Goal: Task Accomplishment & Management: Complete application form

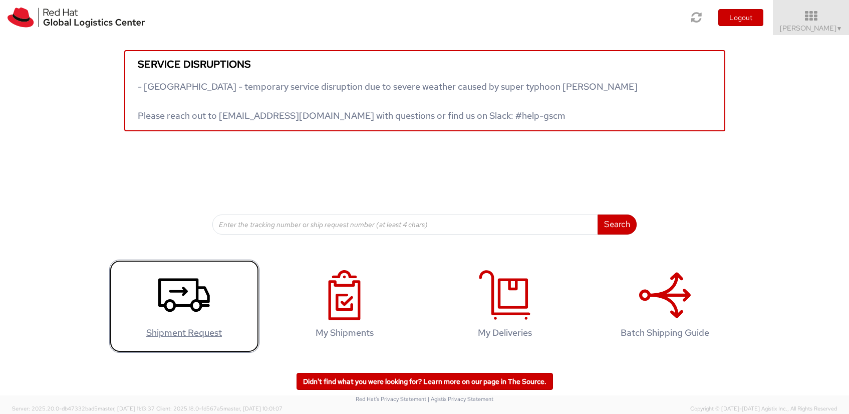
click at [192, 315] on icon at bounding box center [184, 295] width 52 height 50
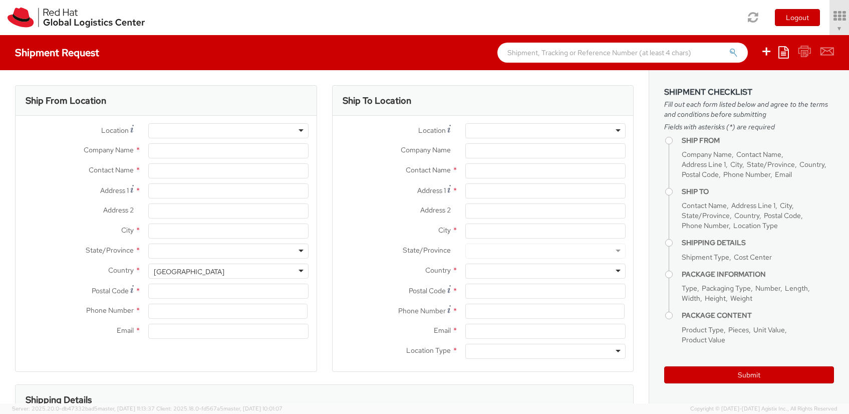
select select "450"
select select
click at [834, 27] on span "[PERSON_NAME] ▼" at bounding box center [811, 28] width 63 height 9
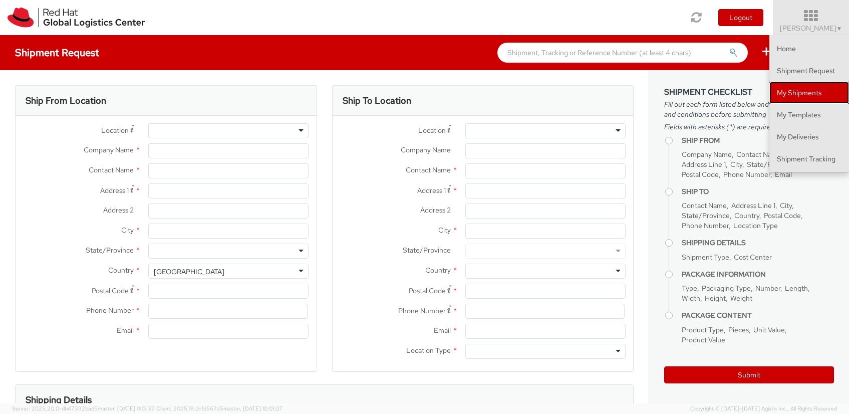
click at [796, 87] on link "My Shipments" at bounding box center [809, 93] width 80 height 22
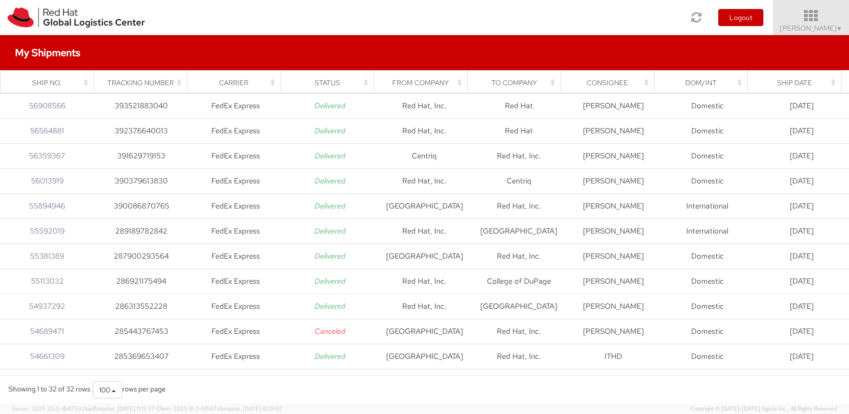
click at [837, 27] on span "▼" at bounding box center [839, 29] width 6 height 8
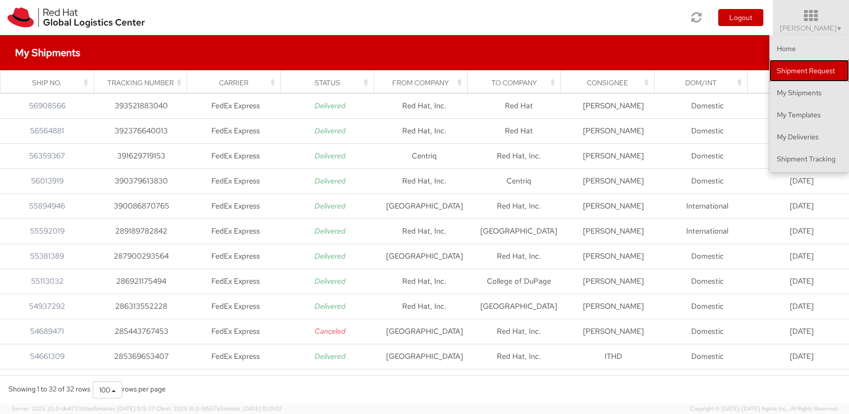
click at [802, 69] on link "Shipment Request" at bounding box center [809, 71] width 80 height 22
select select
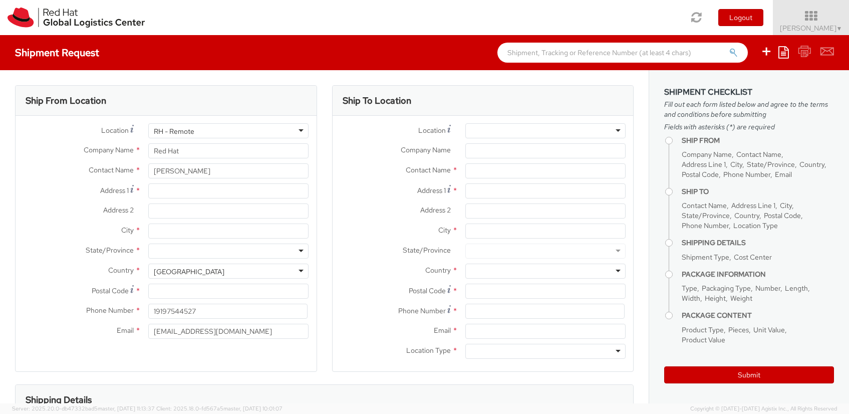
select select "450"
click at [221, 146] on input "Red Hat" at bounding box center [228, 150] width 160 height 15
click at [218, 152] on input "Red Hat" at bounding box center [228, 150] width 160 height 15
drag, startPoint x: 218, startPoint y: 152, endPoint x: 207, endPoint y: 152, distance: 11.5
click at [218, 152] on input "Red Hat" at bounding box center [228, 150] width 160 height 15
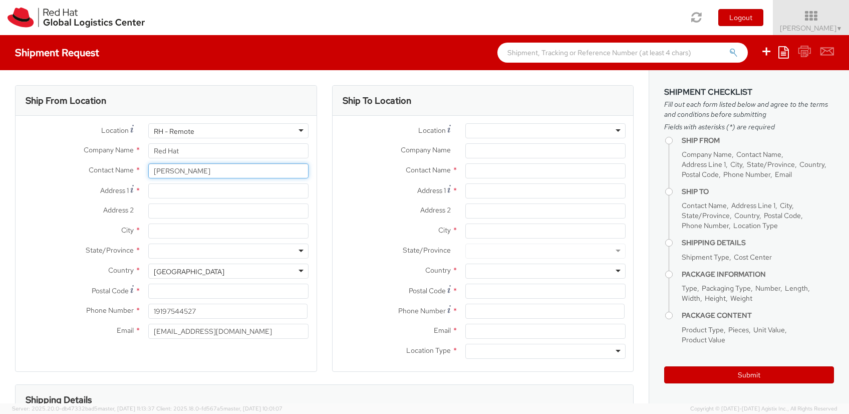
click at [248, 164] on input "[PERSON_NAME]" at bounding box center [228, 170] width 160 height 15
drag, startPoint x: 242, startPoint y: 170, endPoint x: 120, endPoint y: 167, distance: 122.2
click at [120, 167] on div "Contact Name * [PERSON_NAME]" at bounding box center [166, 170] width 301 height 15
paste input "[PERSON_NAME]"
type input "[PERSON_NAME]"
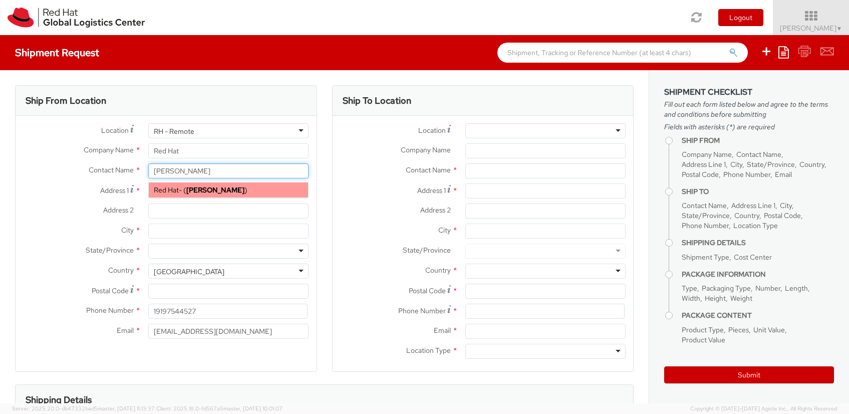
click at [167, 189] on span "Red Hat" at bounding box center [166, 189] width 25 height 9
type input "[EMAIL_ADDRESS][DOMAIN_NAME]"
select select
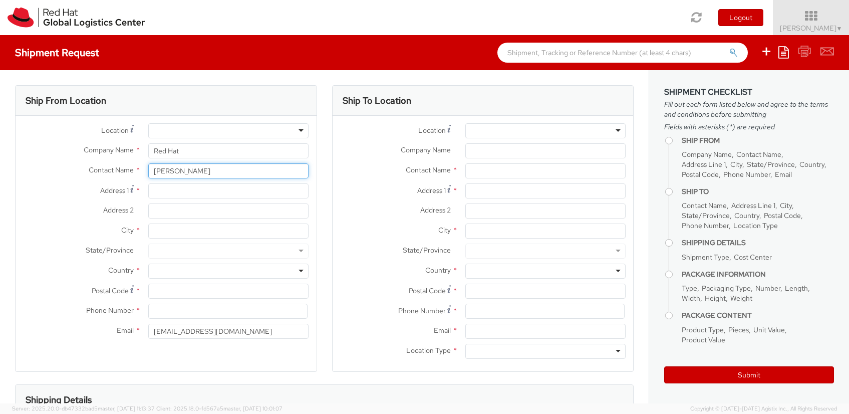
type input "[PERSON_NAME]"
click at [39, 246] on label "State/Province *" at bounding box center [78, 249] width 125 height 13
click at [163, 187] on input "Address 1 *" at bounding box center [228, 190] width 160 height 15
paste input "[STREET_ADDRESS]"
type input "[STREET_ADDRESS]"
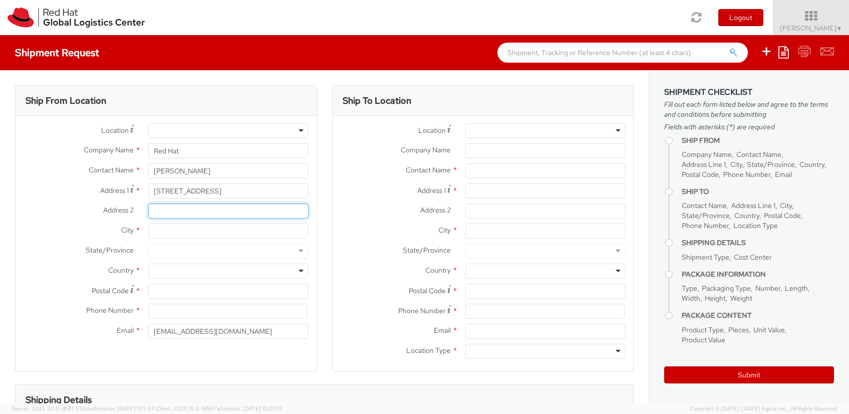
click at [190, 212] on input "Address 2 *" at bounding box center [228, 210] width 160 height 15
paste input "[STREET_ADDRESS]"
type input "[STREET_ADDRESS]"
click at [194, 232] on input "City *" at bounding box center [228, 230] width 160 height 15
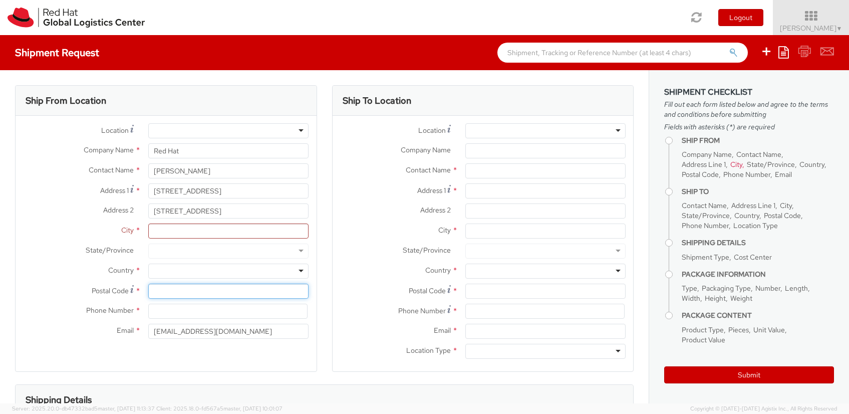
click at [170, 290] on input "Postal Code *" at bounding box center [228, 290] width 160 height 15
paste input "26330"
type input "26330"
click at [158, 265] on div at bounding box center [228, 270] width 160 height 15
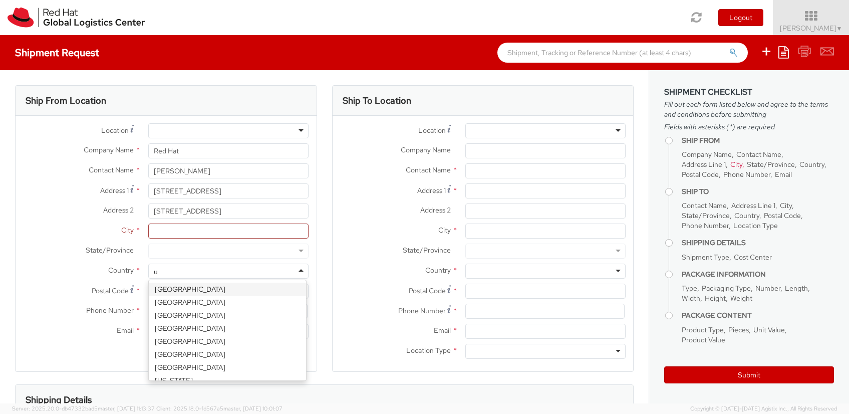
type input "un"
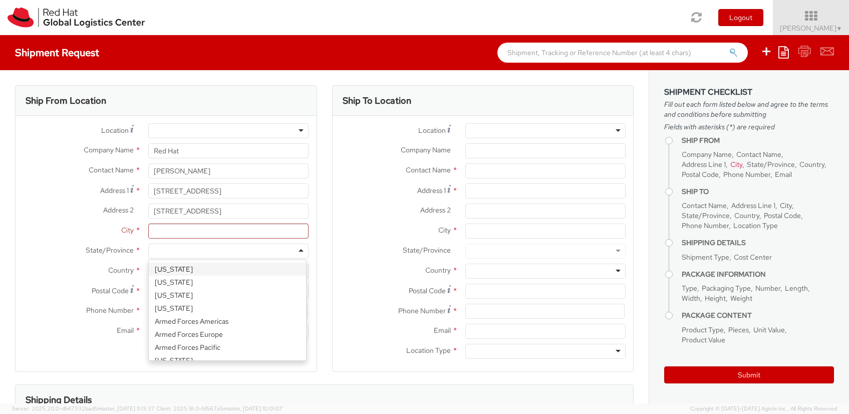
click at [178, 252] on div at bounding box center [228, 250] width 160 height 15
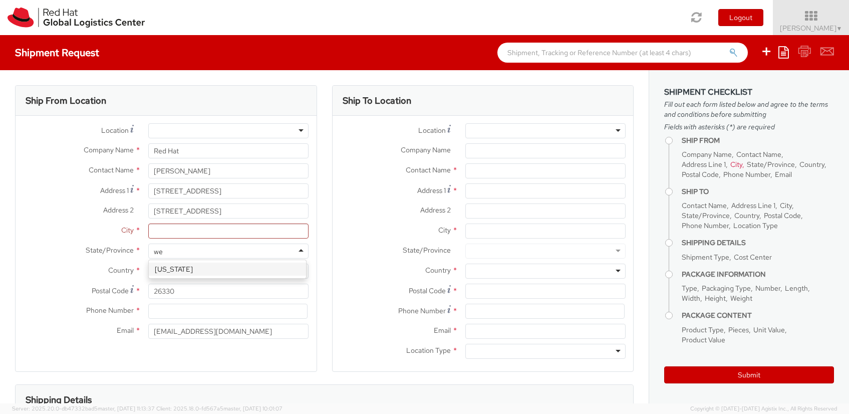
type input "[PERSON_NAME]"
click at [194, 230] on input "City *" at bounding box center [228, 230] width 160 height 15
click at [166, 232] on input "City *" at bounding box center [228, 230] width 160 height 15
paste input "Bridgeport"
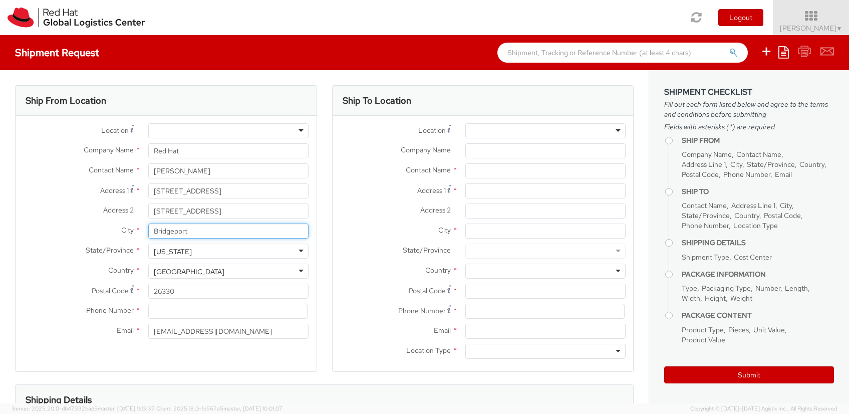
type input "Bridgeport"
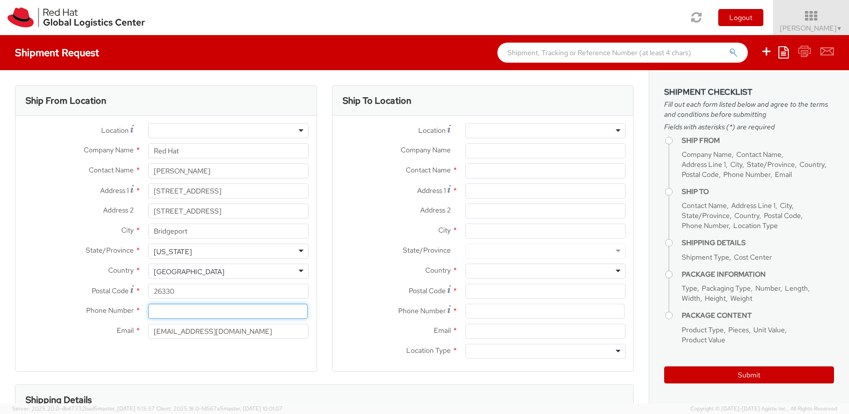
click at [175, 313] on input at bounding box center [227, 311] width 159 height 15
click at [198, 313] on input at bounding box center [227, 311] width 159 height 15
paste input "[PHONE_NUMBER]"
type input "[PHONE_NUMBER]"
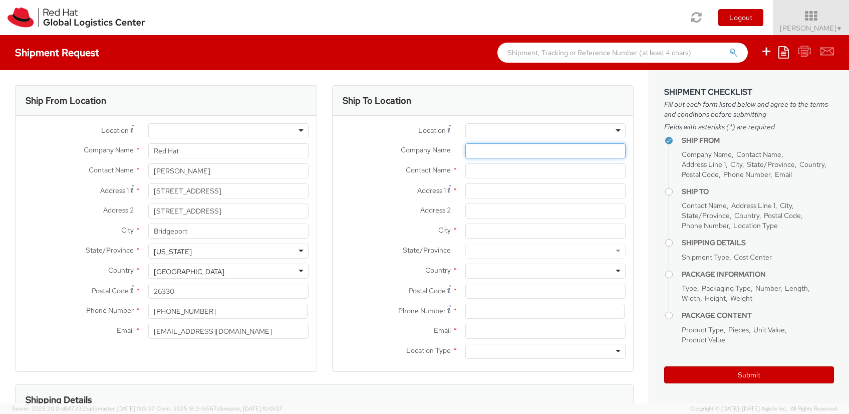
click at [487, 152] on input "Company Name *" at bounding box center [545, 150] width 160 height 15
type input "Red Hat"
click at [491, 173] on input "text" at bounding box center [545, 170] width 160 height 15
type input "[PERSON_NAME]"
click at [507, 229] on input "City *" at bounding box center [545, 230] width 160 height 15
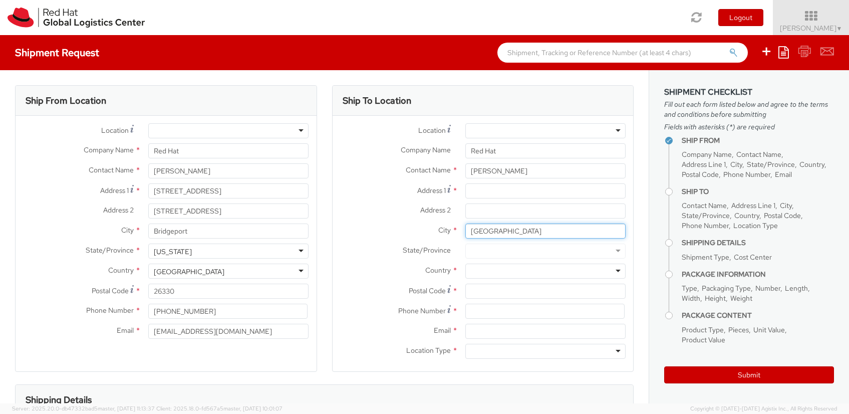
type input "[GEOGRAPHIC_DATA]"
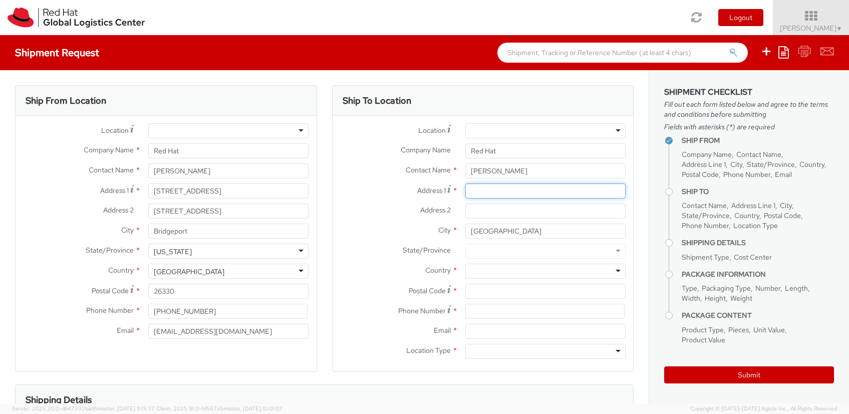
click at [502, 187] on input "Address 1 *" at bounding box center [545, 190] width 160 height 15
type input "[STREET_ADDRESS]"
click at [490, 268] on div at bounding box center [545, 270] width 160 height 15
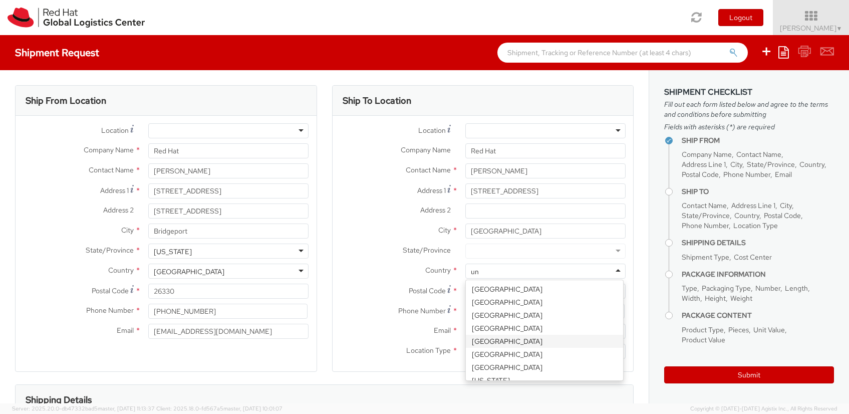
type input "uni"
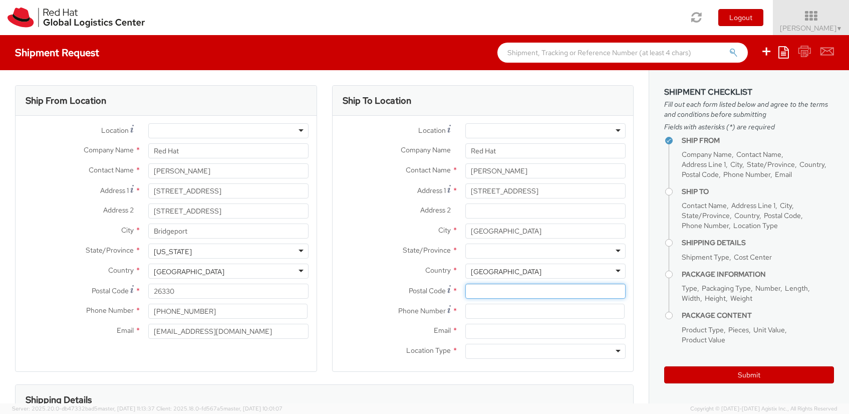
click at [502, 295] on input "Postal Code *" at bounding box center [545, 290] width 160 height 15
type input "27601"
click at [515, 251] on div at bounding box center [545, 250] width 160 height 15
type input "north"
click at [482, 308] on input at bounding box center [544, 311] width 159 height 15
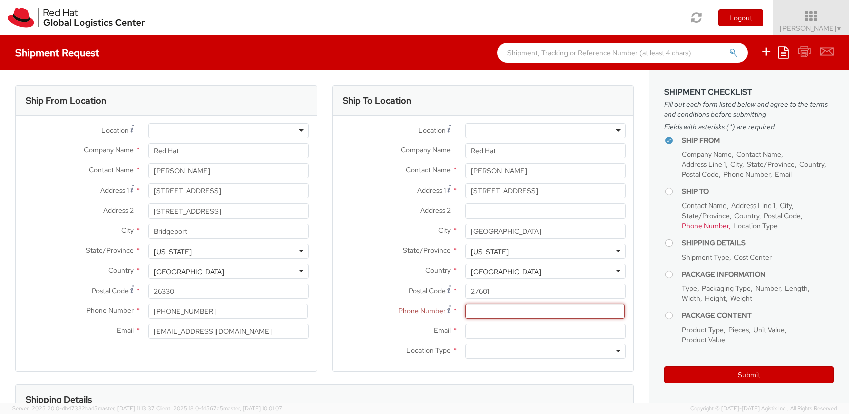
paste input "[PHONE_NUMBER]"
type input "[PHONE_NUMBER]"
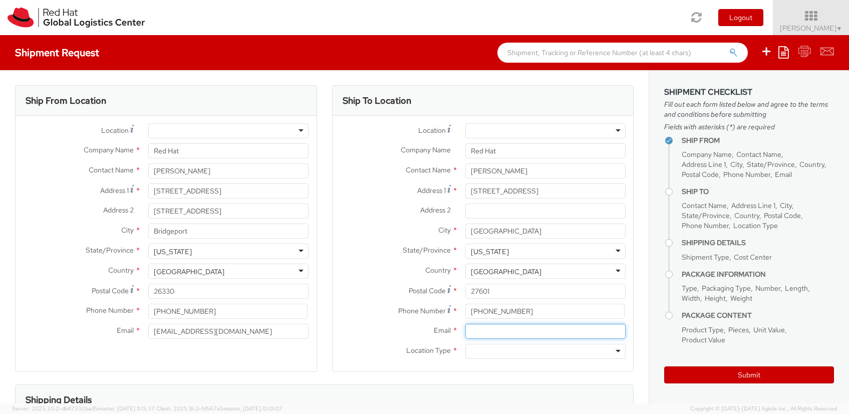
click at [486, 332] on input "Email *" at bounding box center [545, 331] width 160 height 15
paste input "[EMAIL_ADDRESS][DOMAIN_NAME]"
type input "[EMAIL_ADDRESS][DOMAIN_NAME]"
click at [474, 359] on div "Location Type * Business Residential" at bounding box center [483, 354] width 301 height 20
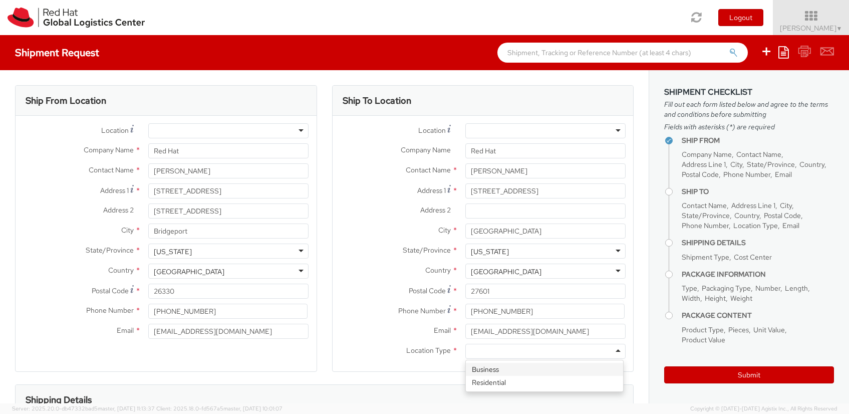
click at [477, 355] on div at bounding box center [545, 351] width 160 height 15
click at [420, 358] on div "Location Type * Business Business Business Residential" at bounding box center [483, 351] width 301 height 15
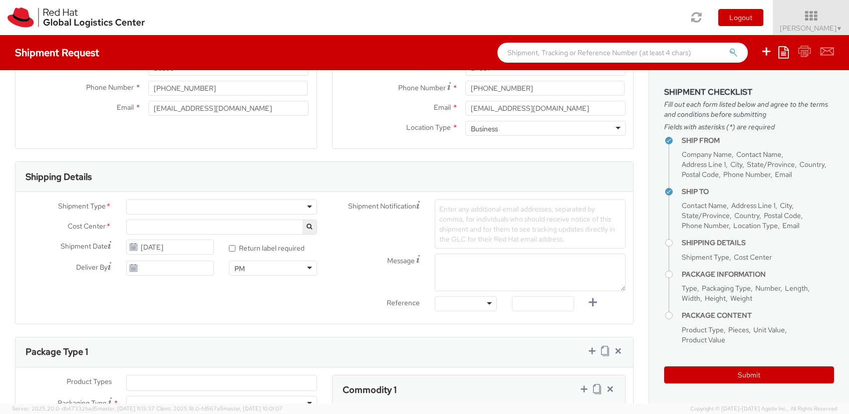
scroll to position [225, 0]
click at [302, 208] on div at bounding box center [221, 204] width 191 height 15
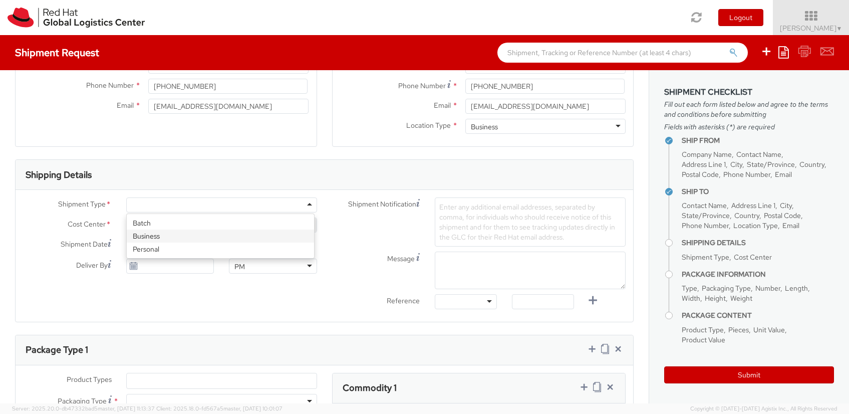
select select "450"
click at [208, 348] on div "Package Type 1" at bounding box center [325, 350] width 618 height 30
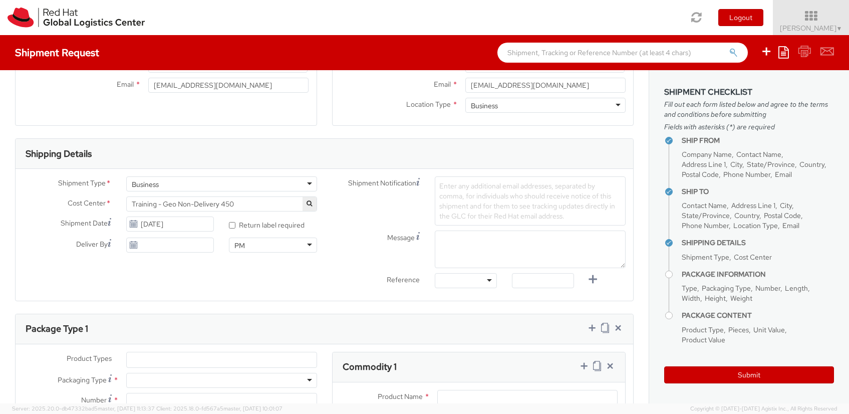
scroll to position [249, 0]
click at [229, 222] on input "* Return label required" at bounding box center [232, 222] width 7 height 7
checkbox input "true"
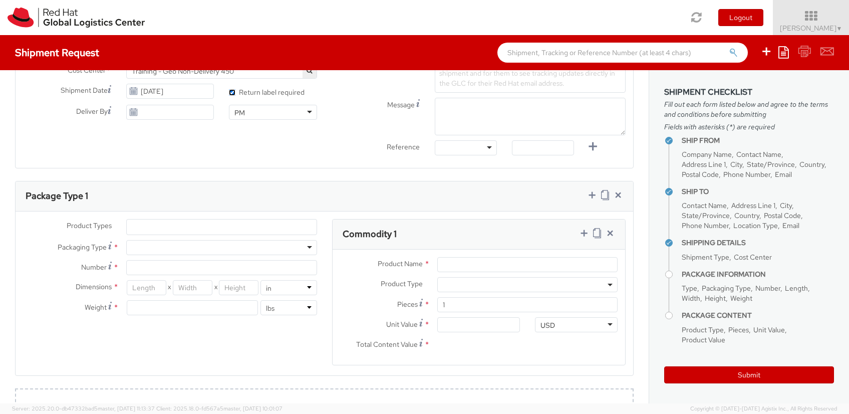
scroll to position [430, 0]
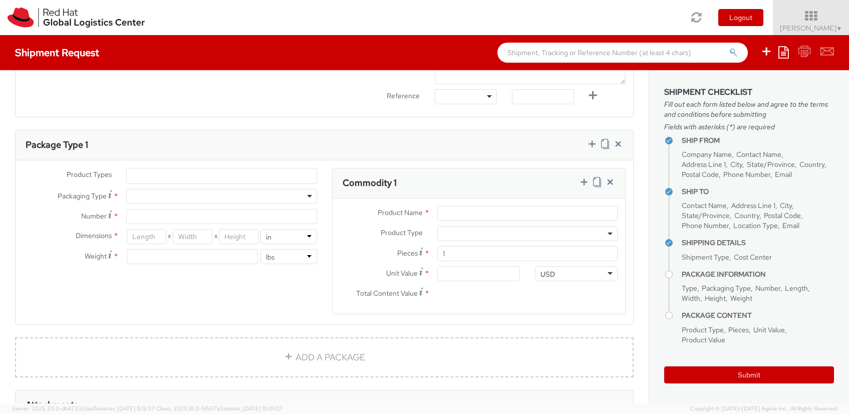
click at [154, 197] on div at bounding box center [221, 196] width 191 height 15
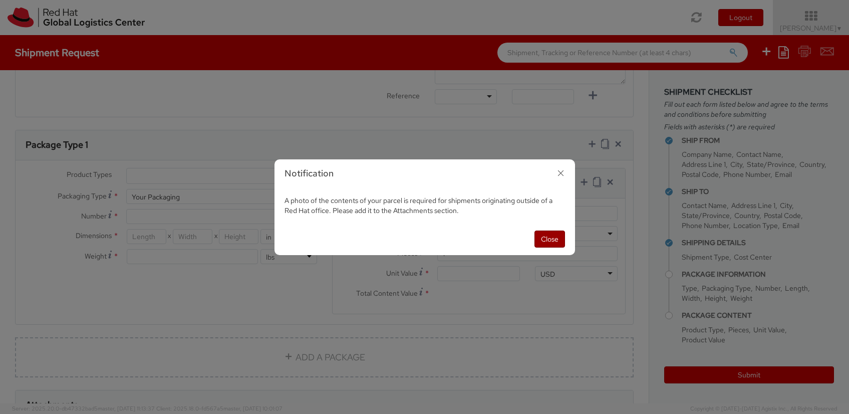
click at [549, 240] on button "Close" at bounding box center [549, 238] width 31 height 17
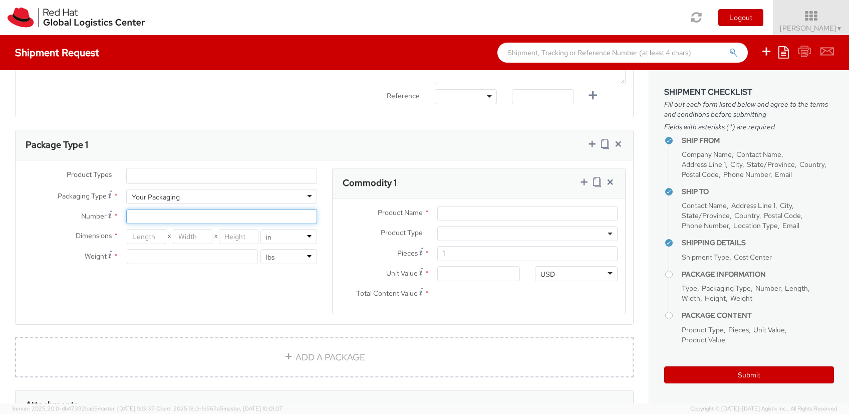
click at [144, 219] on input "Number *" at bounding box center [221, 216] width 191 height 15
type input "1"
click at [141, 238] on input "number" at bounding box center [147, 236] width 40 height 15
type input "2"
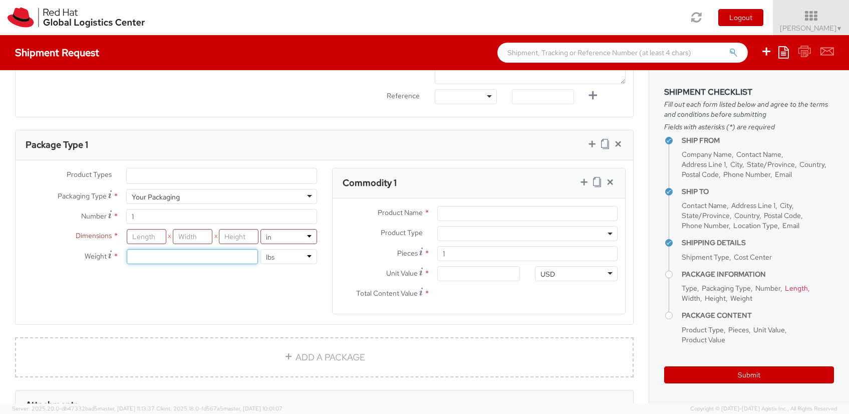
click at [149, 254] on input "number" at bounding box center [193, 256] width 132 height 15
type input "24"
click at [144, 236] on input "number" at bounding box center [147, 236] width 40 height 15
type input "25"
click at [183, 236] on input "number" at bounding box center [193, 236] width 40 height 15
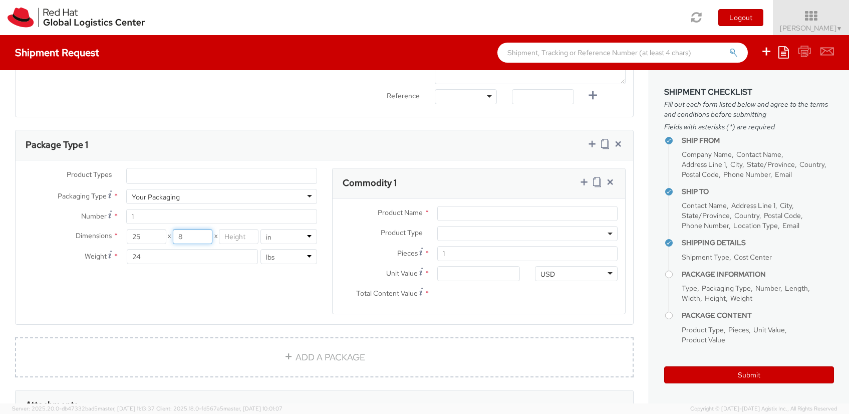
type input "8"
click at [224, 237] on input "number" at bounding box center [239, 236] width 40 height 15
type input "17"
click at [210, 287] on div "Product Types * Documents Docking Station Laptop Monitor Other Hardware Server …" at bounding box center [325, 247] width 618 height 159
click at [456, 215] on input "Product Name *" at bounding box center [527, 213] width 180 height 15
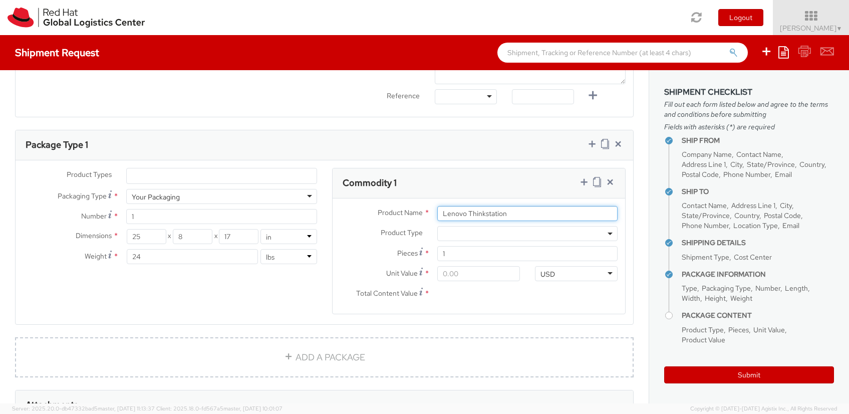
type input "Lenovo Thinkstation"
click at [460, 277] on input "Unit Value *" at bounding box center [478, 273] width 83 height 15
type input "1.00"
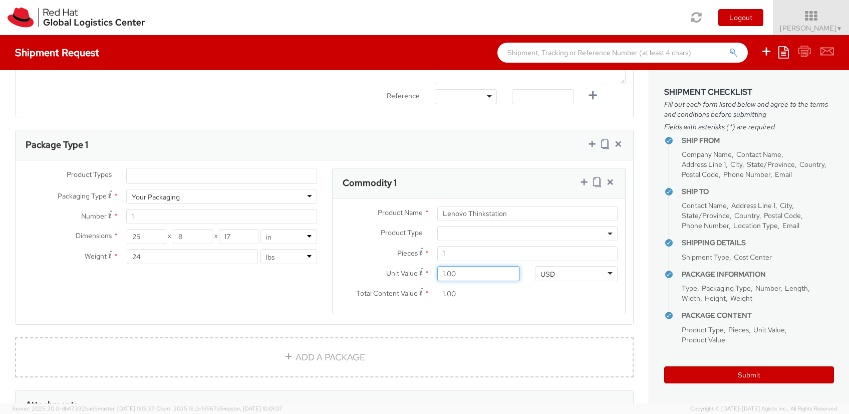
type input "10.00"
type input "100.00"
type input "1,000.00"
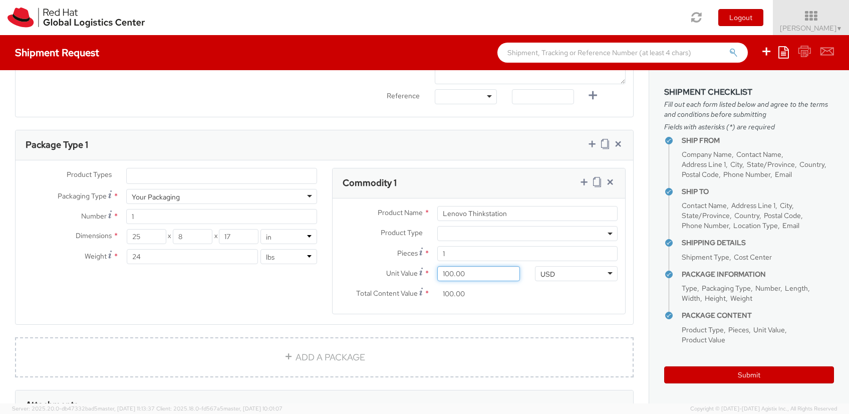
type input "1,000.00"
click at [328, 325] on agx-form-section "Commodity 1 Product Name * Lenovo Thinkstation Product Type * Documents Docking…" at bounding box center [479, 247] width 309 height 159
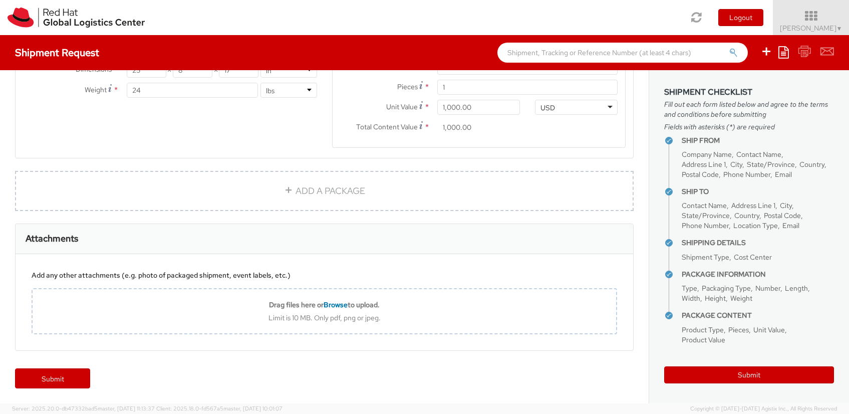
click at [211, 346] on div "Add any other attachments (e.g. photo of packaged shipment, event labels, etc.)…" at bounding box center [325, 302] width 618 height 96
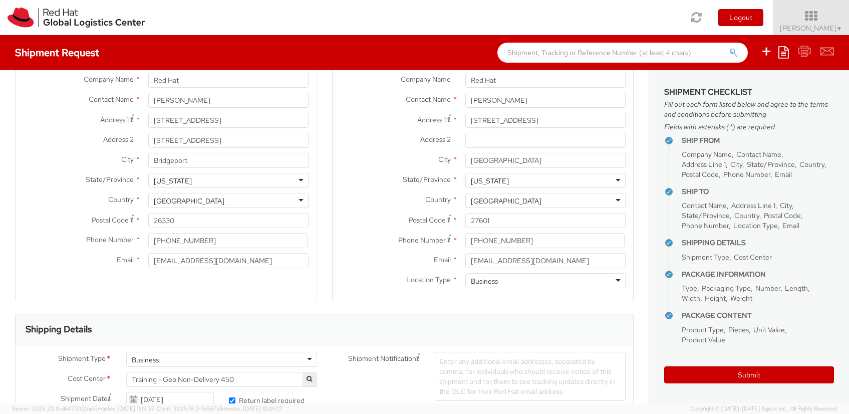
scroll to position [297, 0]
